Goal: Transaction & Acquisition: Purchase product/service

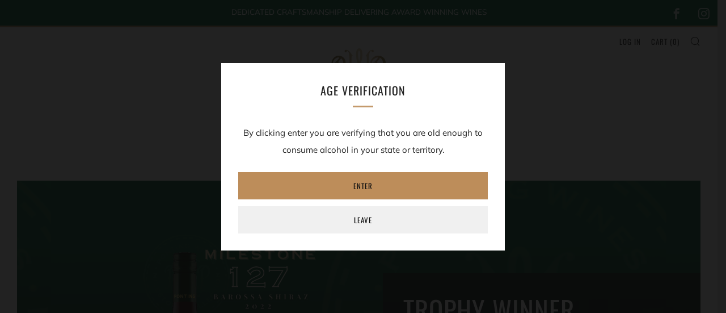
click at [401, 187] on link "Enter" at bounding box center [363, 185] width 250 height 27
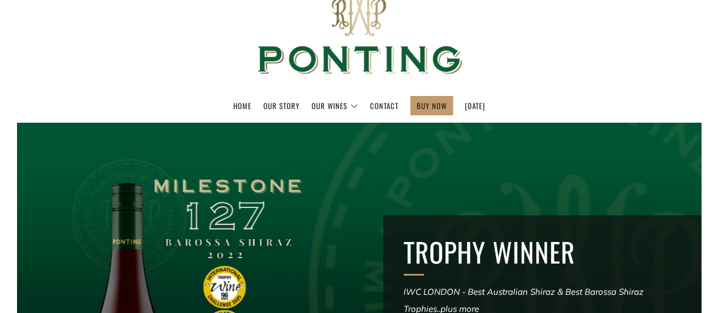
scroll to position [62, 0]
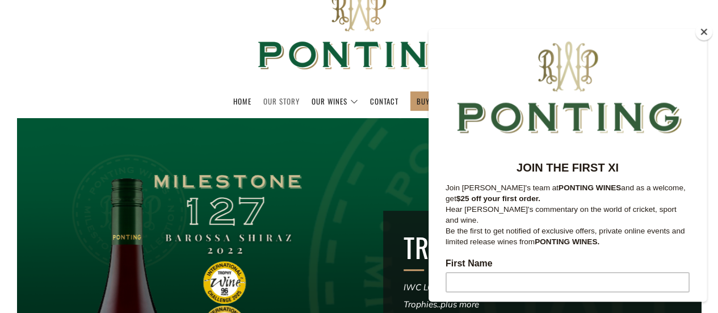
click at [263, 103] on link "Our Story" at bounding box center [281, 101] width 36 height 18
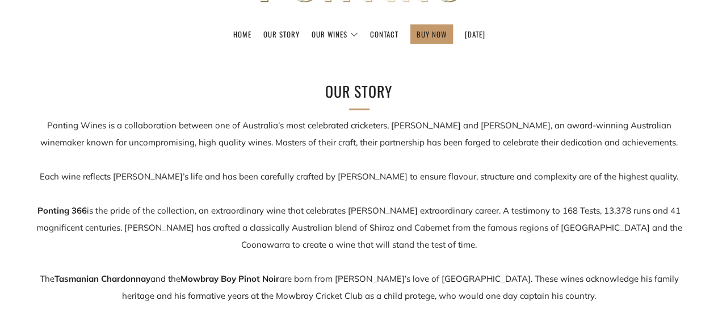
scroll to position [130, 0]
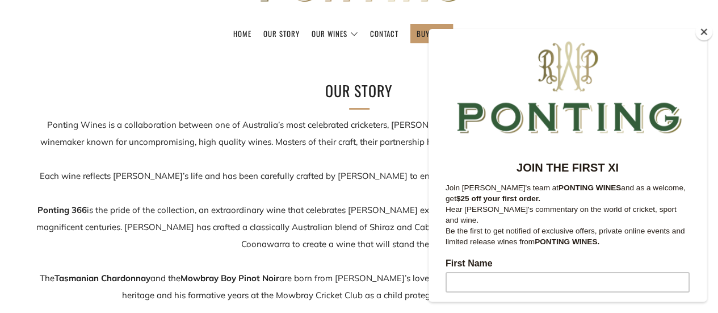
click at [704, 33] on button "Close" at bounding box center [703, 31] width 17 height 17
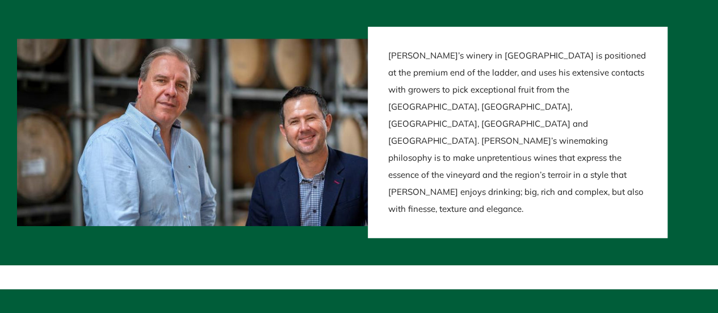
scroll to position [2484, 0]
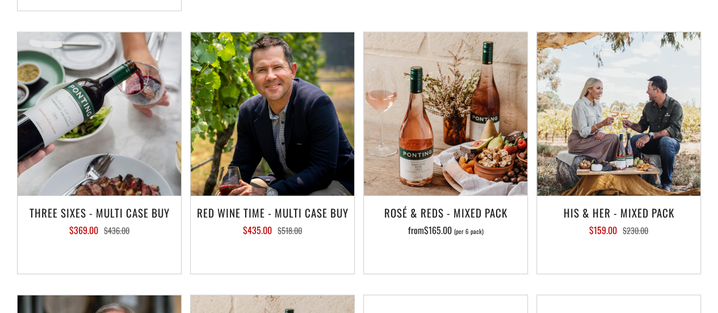
scroll to position [1379, 0]
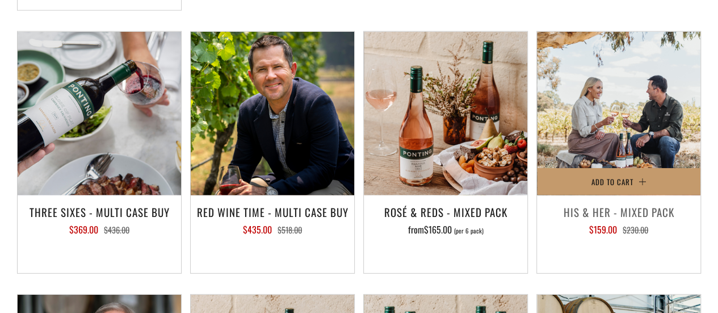
click at [647, 202] on h3 "His & Her - Mixed Pack" at bounding box center [619, 211] width 152 height 19
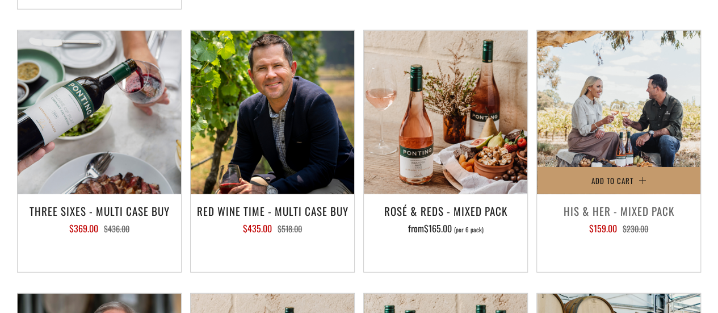
scroll to position [1380, 0]
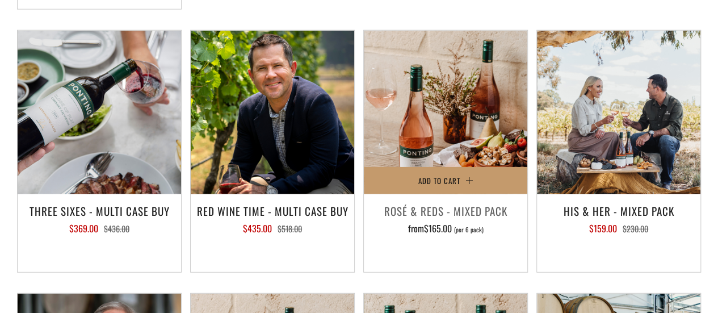
click at [472, 201] on h3 "Rosé & Reds - Mixed Pack" at bounding box center [445, 210] width 152 height 19
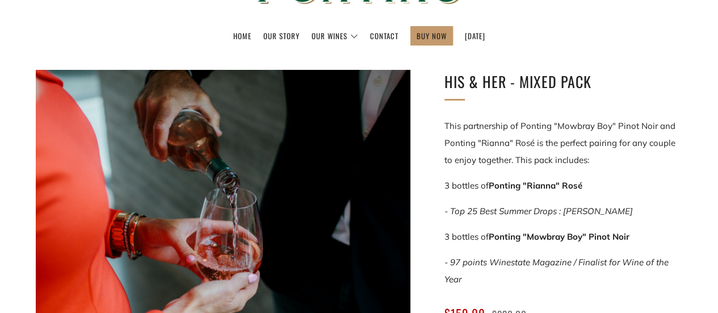
scroll to position [124, 0]
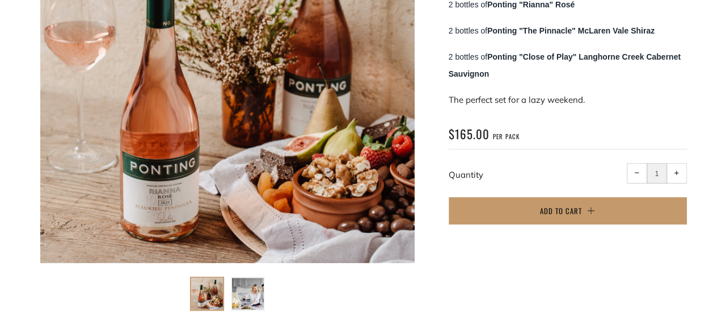
scroll to position [310, 0]
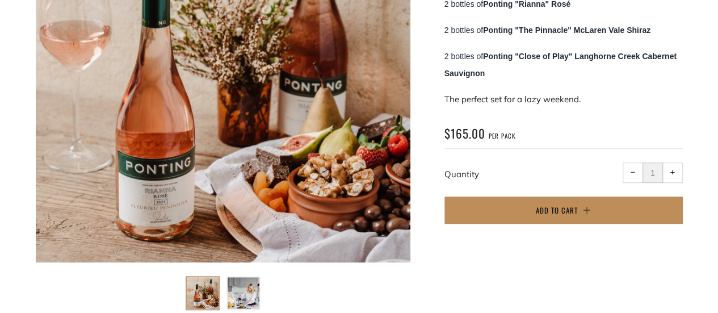
click at [578, 213] on button "Add to Cart" at bounding box center [563, 209] width 238 height 27
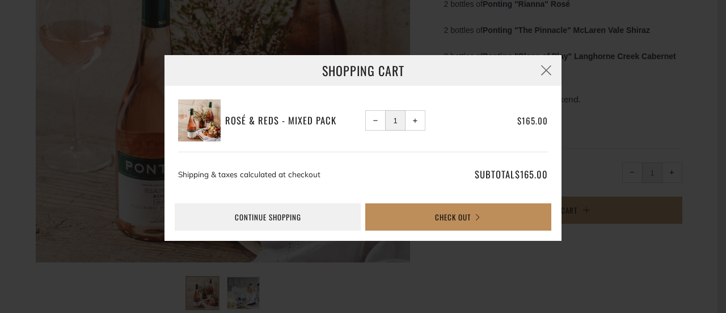
click at [448, 216] on button "Check Out" at bounding box center [458, 216] width 186 height 27
